Goal: Information Seeking & Learning: Learn about a topic

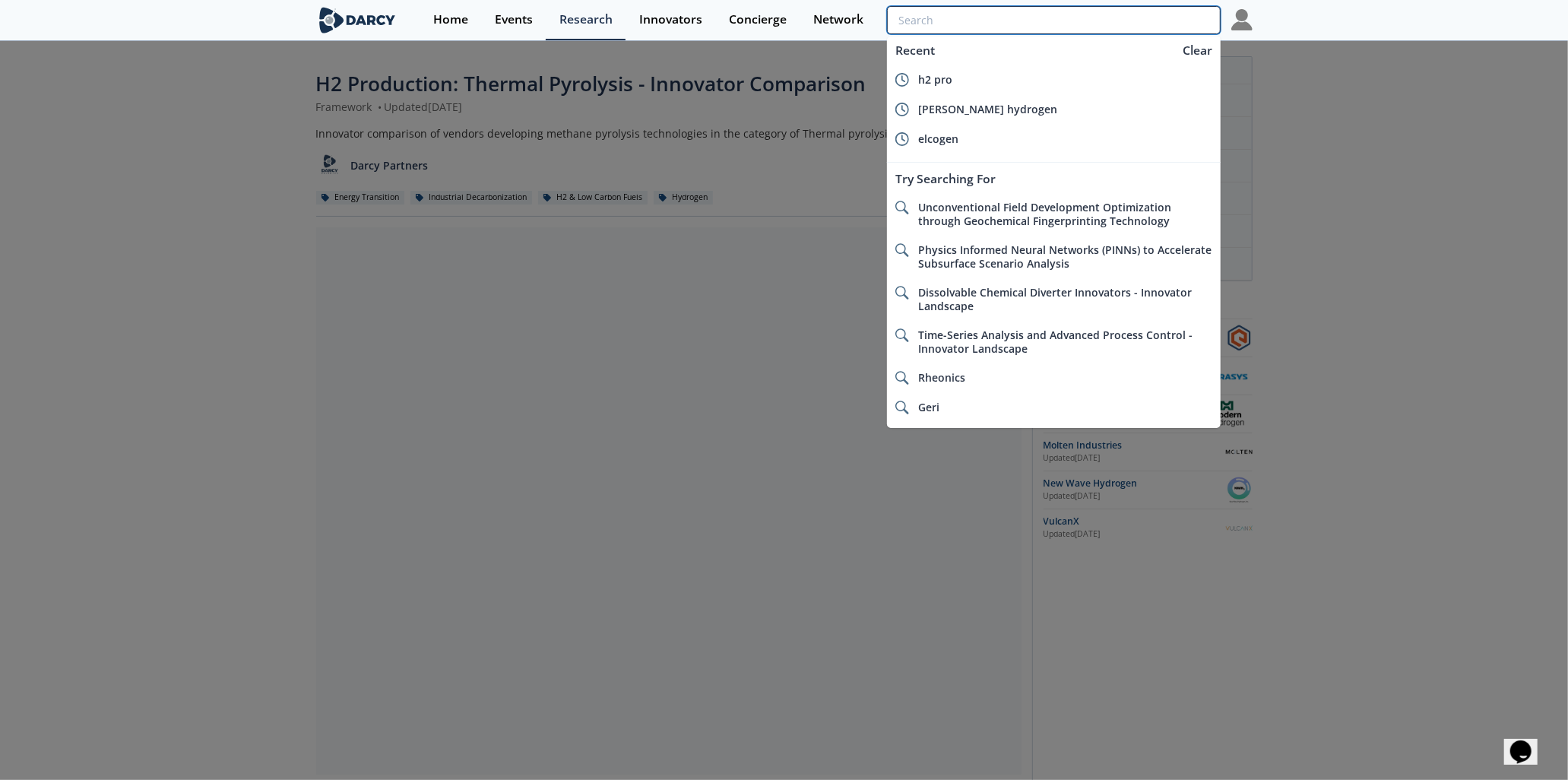
click at [1146, 20] on input "search" at bounding box center [1053, 20] width 333 height 28
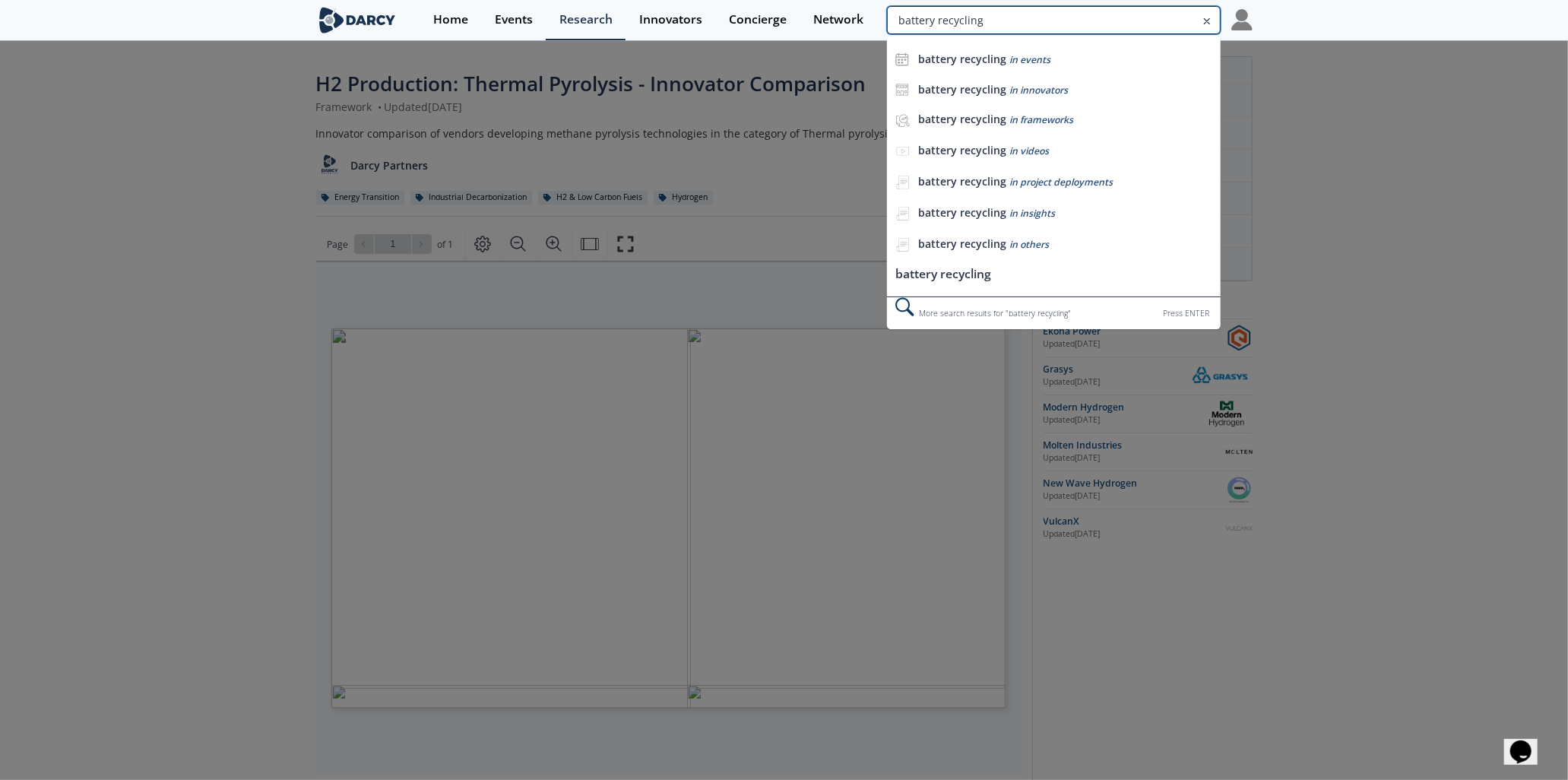
type input "battery recycling"
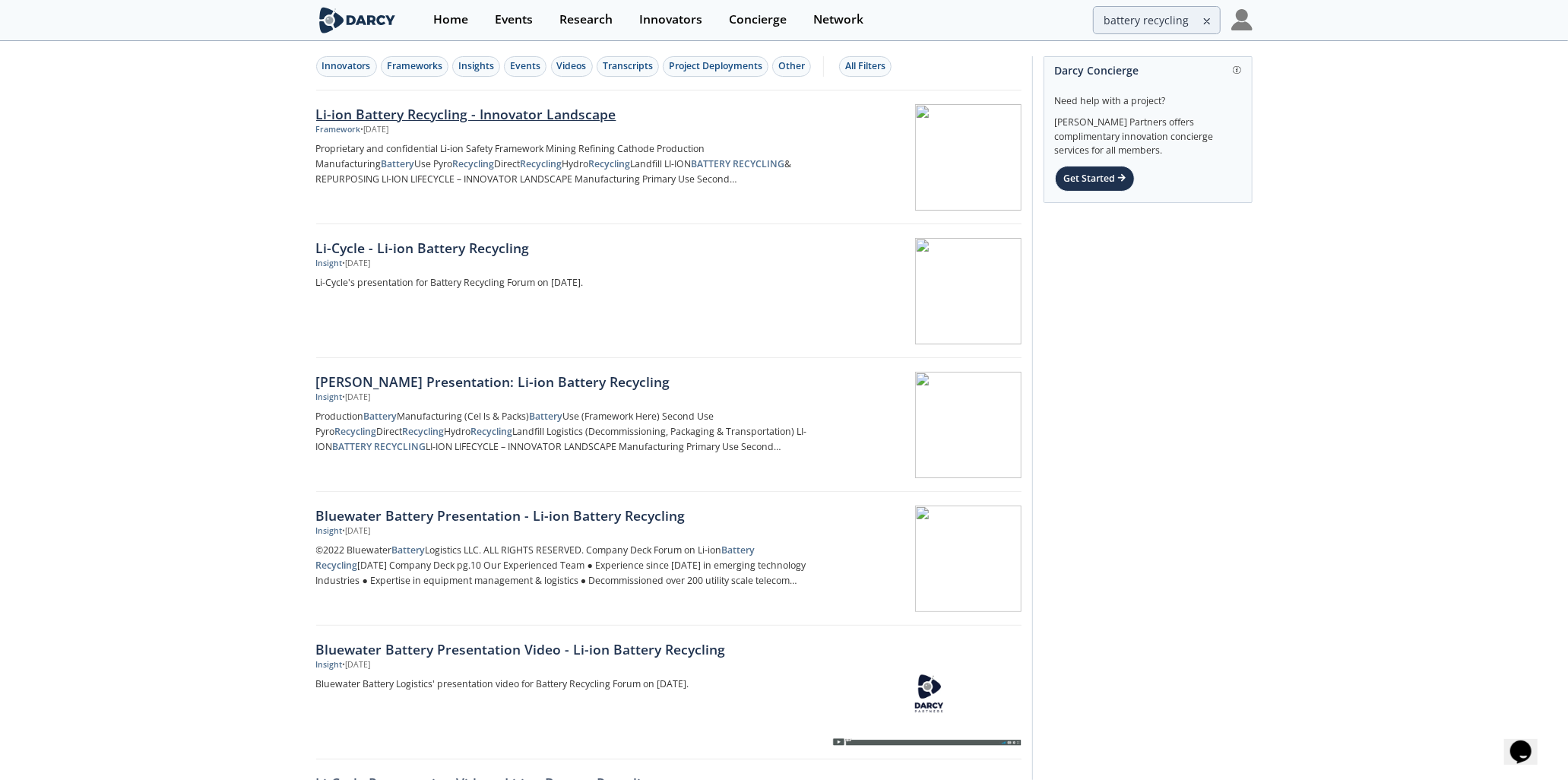
click at [564, 119] on div "Li-ion Battery Recycling - Innovator Landscape" at bounding box center [568, 114] width 503 height 20
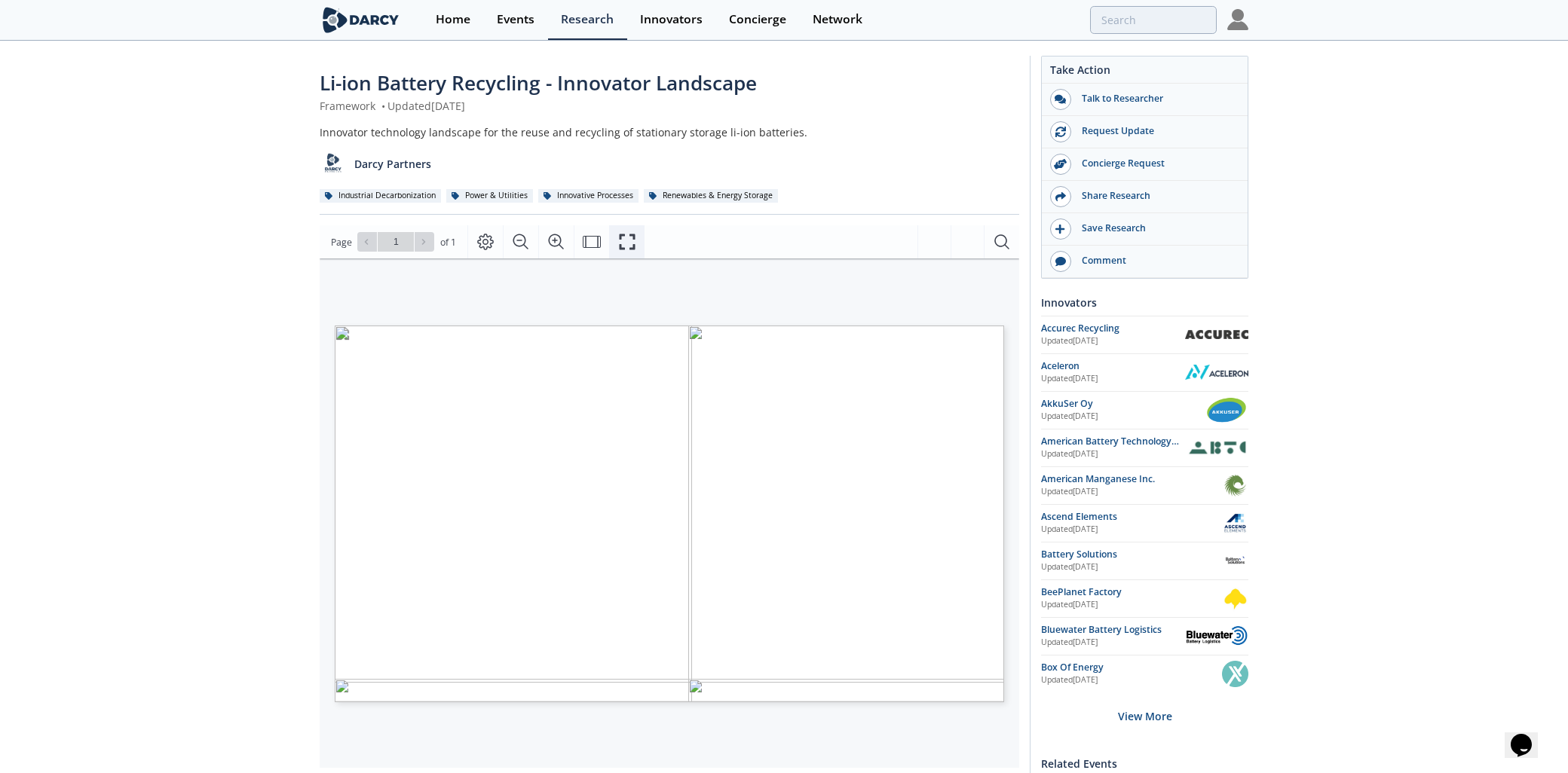
click at [631, 242] on icon "Fullscreen" at bounding box center [627, 242] width 18 height 18
